Goal: Information Seeking & Learning: Compare options

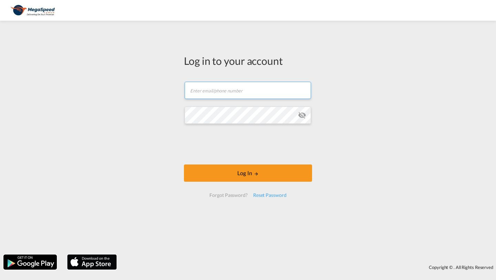
type input "[PERSON_NAME][EMAIL_ADDRESS][DOMAIN_NAME]"
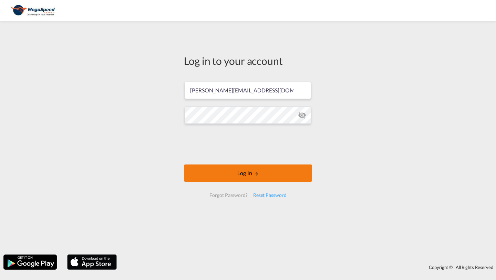
click at [210, 169] on button "Log In" at bounding box center [248, 172] width 128 height 17
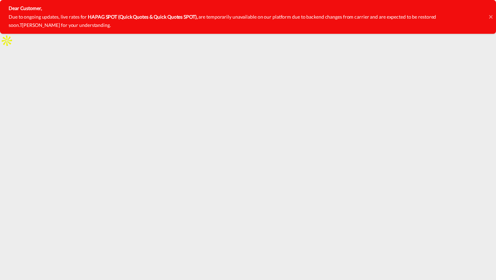
click at [490, 18] on icon at bounding box center [490, 17] width 3 height 6
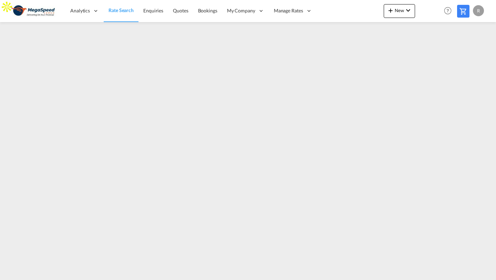
click at [114, 11] on span "Rate Search" at bounding box center [120, 10] width 25 height 6
click at [119, 12] on span "Rate Search" at bounding box center [120, 10] width 25 height 6
